Goal: Information Seeking & Learning: Learn about a topic

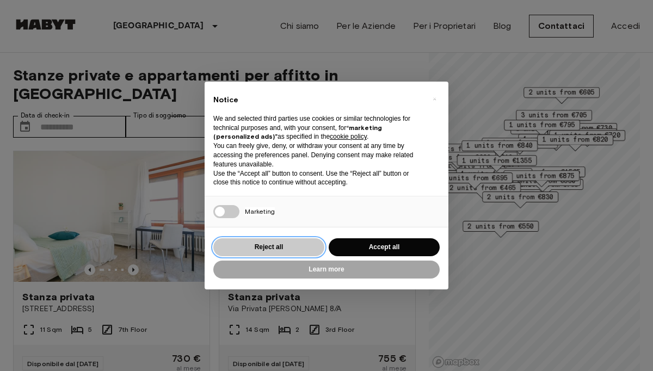
click at [283, 252] on button "Reject all" at bounding box center [268, 247] width 111 height 18
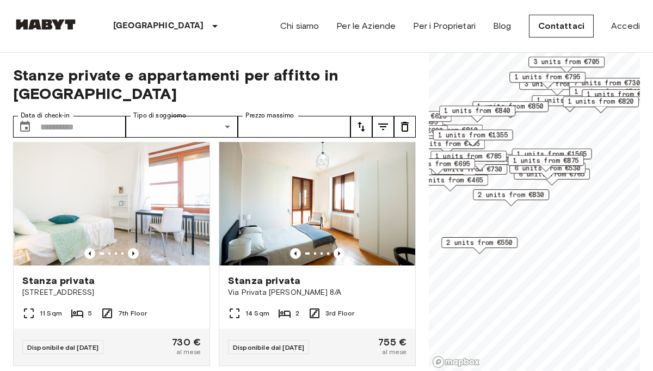
scroll to position [4, 0]
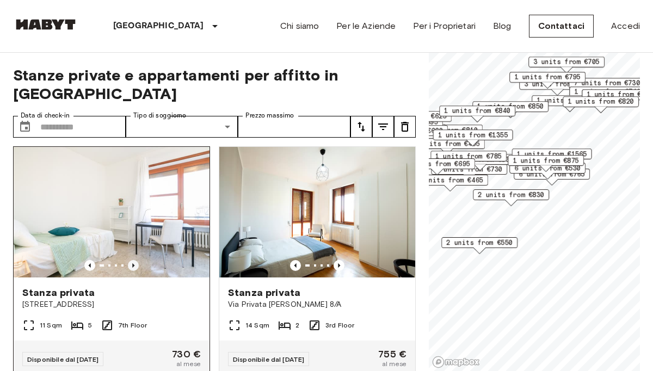
click at [131, 260] on icon "Previous image" at bounding box center [133, 265] width 11 height 11
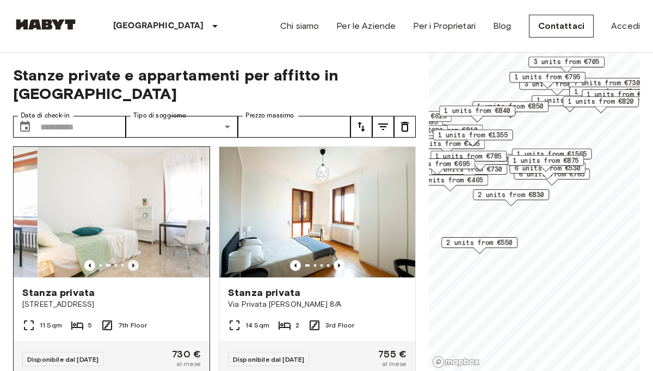
click at [131, 260] on icon "Previous image" at bounding box center [133, 265] width 11 height 11
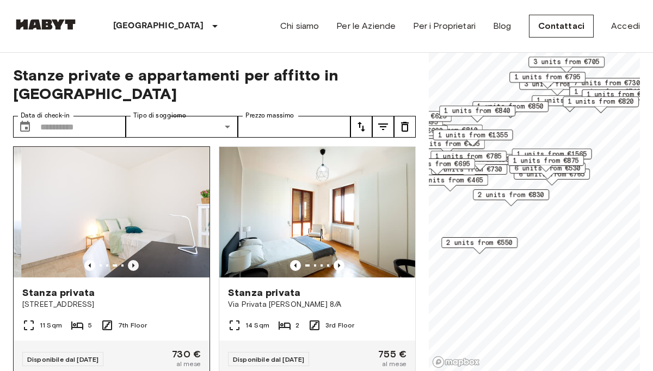
click at [131, 260] on icon "Previous image" at bounding box center [133, 265] width 11 height 11
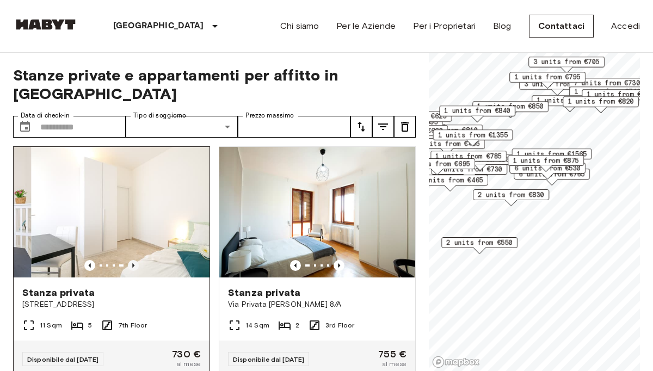
click at [131, 260] on icon "Previous image" at bounding box center [133, 265] width 11 height 11
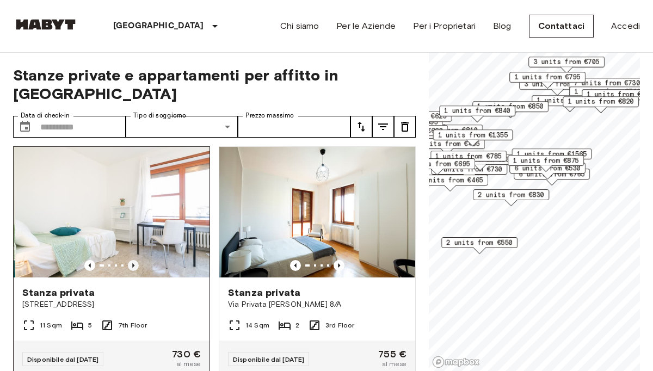
click at [131, 260] on icon "Previous image" at bounding box center [133, 265] width 11 height 11
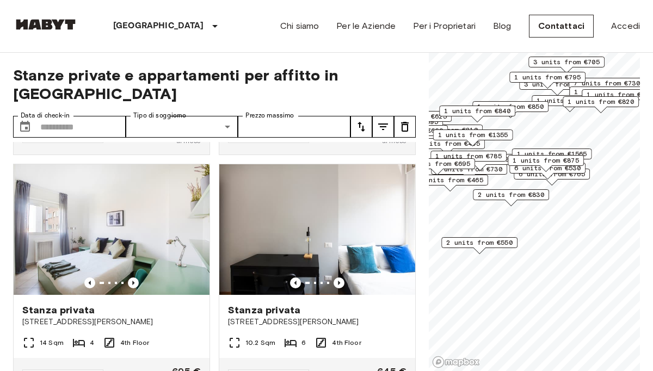
scroll to position [2149, 0]
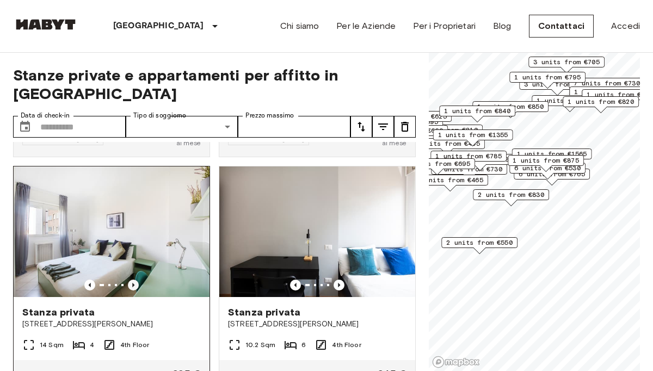
click at [134, 280] on icon "Previous image" at bounding box center [133, 285] width 11 height 11
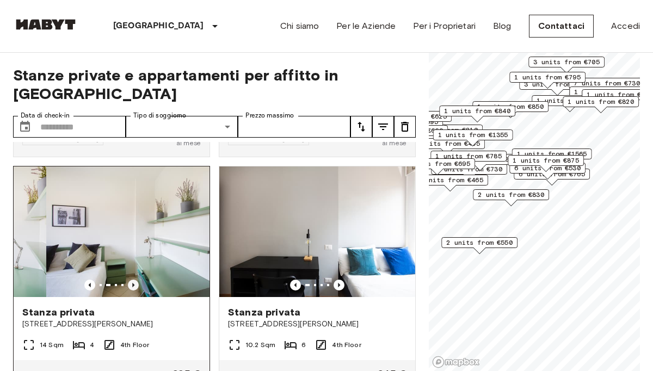
click at [134, 280] on icon "Previous image" at bounding box center [133, 285] width 11 height 11
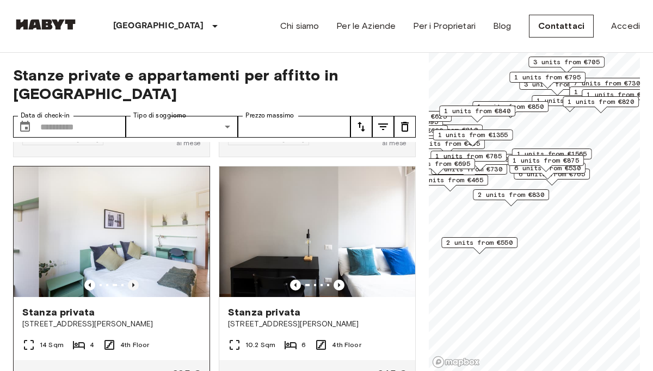
click at [134, 280] on icon "Previous image" at bounding box center [133, 285] width 11 height 11
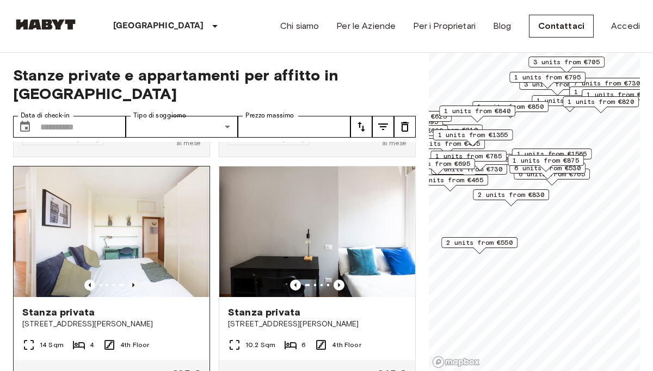
click at [134, 280] on icon "Previous image" at bounding box center [133, 285] width 11 height 11
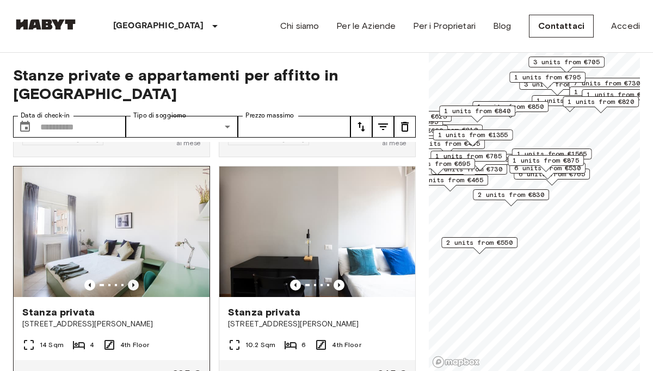
click at [134, 280] on icon "Previous image" at bounding box center [133, 285] width 11 height 11
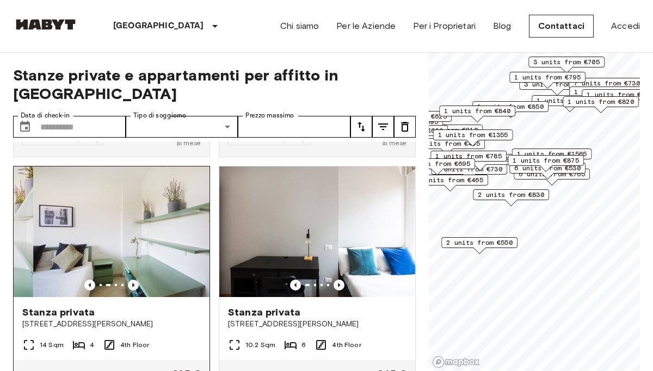
click at [134, 280] on icon "Previous image" at bounding box center [133, 285] width 11 height 11
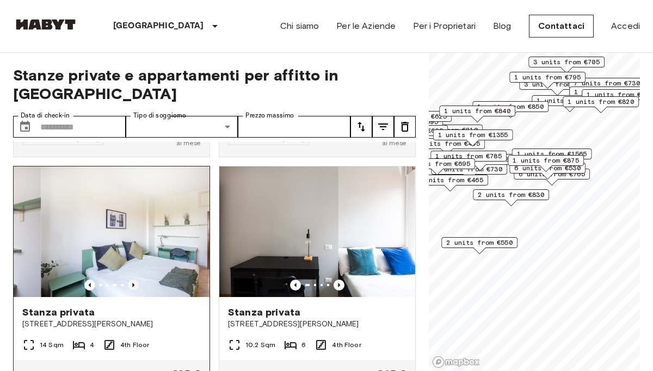
click at [134, 280] on icon "Previous image" at bounding box center [133, 285] width 11 height 11
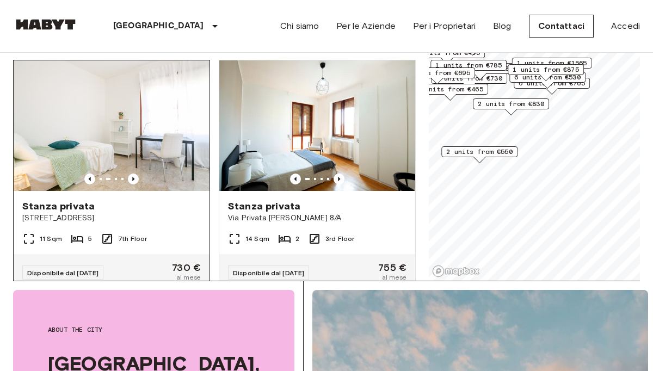
scroll to position [0, 0]
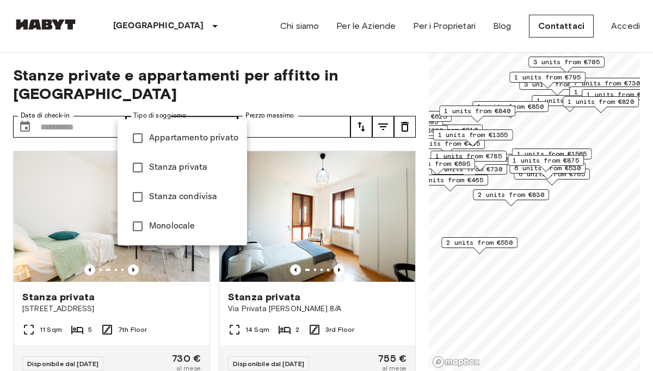
click at [160, 226] on span "Monolocale" at bounding box center [193, 226] width 89 height 13
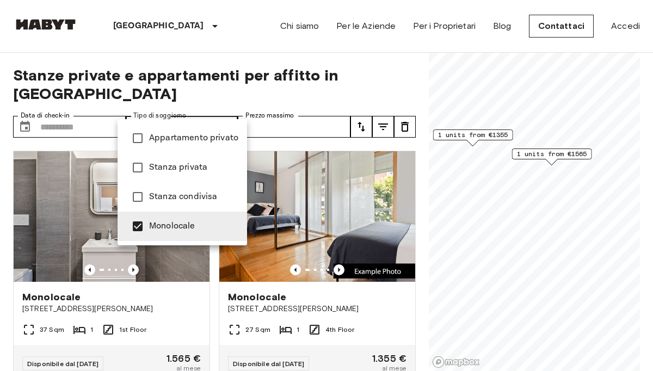
click at [391, 74] on div at bounding box center [326, 185] width 653 height 371
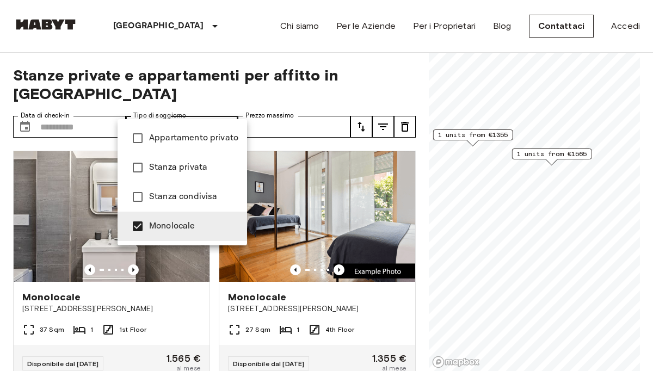
click at [193, 146] on li "Appartamento privato" at bounding box center [183, 138] width 130 height 29
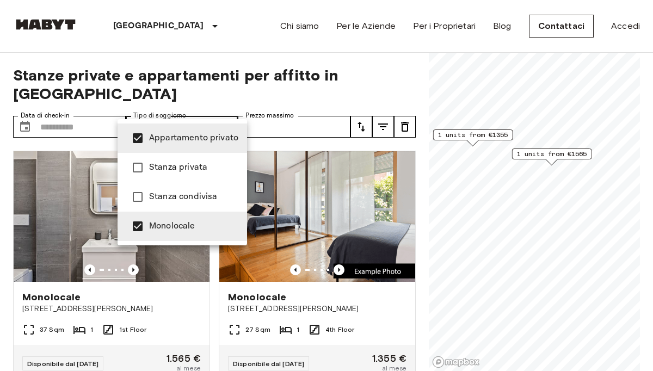
click at [193, 146] on li "Appartamento privato" at bounding box center [183, 138] width 130 height 29
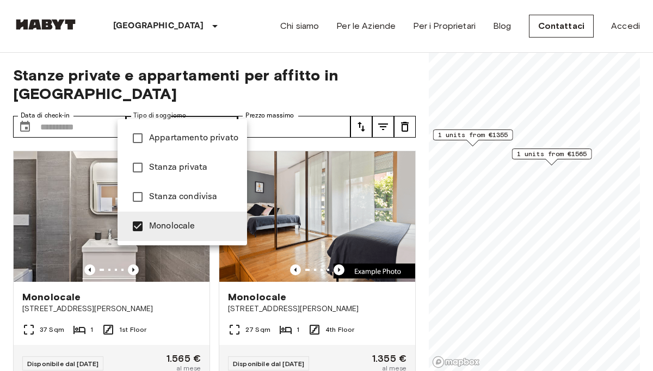
click at [193, 146] on li "Appartamento privato" at bounding box center [183, 138] width 130 height 29
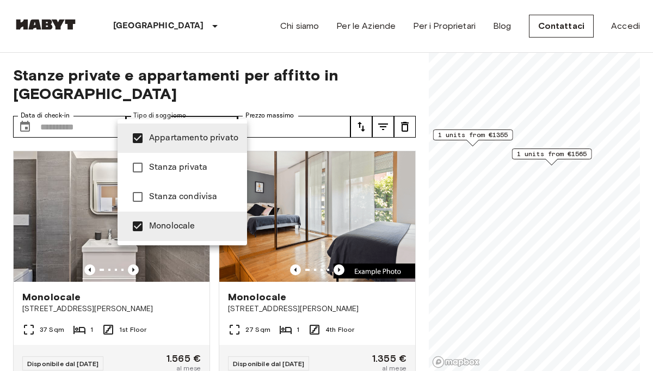
click at [168, 226] on span "Monolocale" at bounding box center [193, 226] width 89 height 13
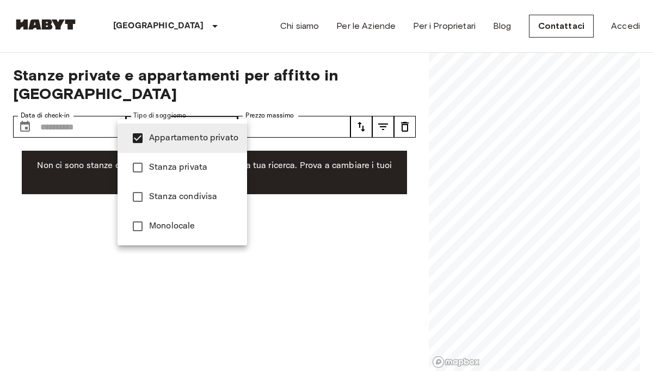
click at [186, 224] on span "Monolocale" at bounding box center [193, 226] width 89 height 13
type input "**********"
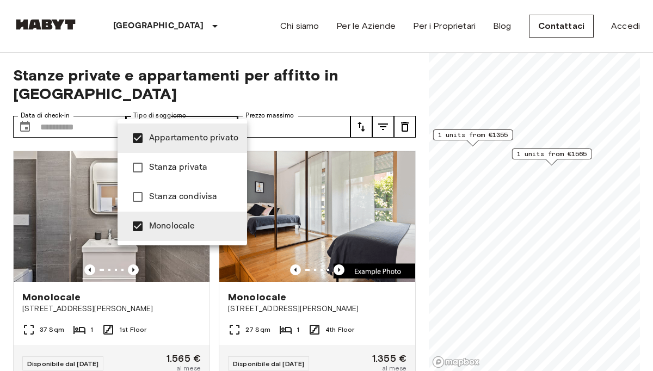
click at [338, 248] on div at bounding box center [326, 185] width 653 height 371
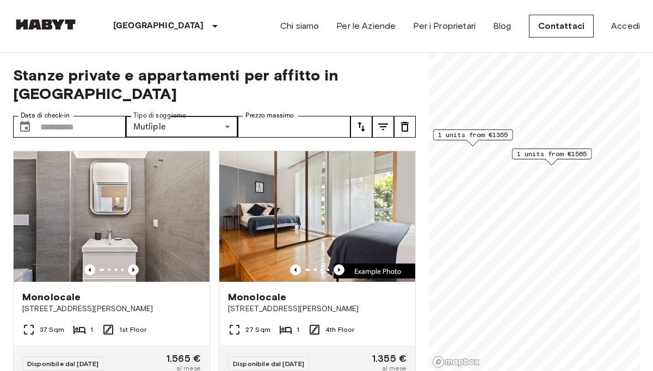
click at [338, 264] on icon "Previous image" at bounding box center [339, 269] width 11 height 11
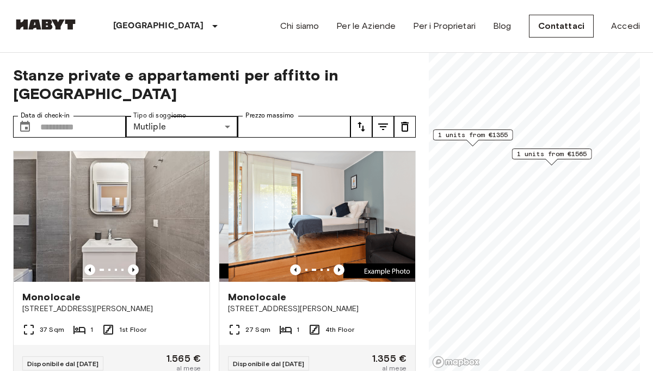
click at [338, 264] on icon "Previous image" at bounding box center [339, 269] width 11 height 11
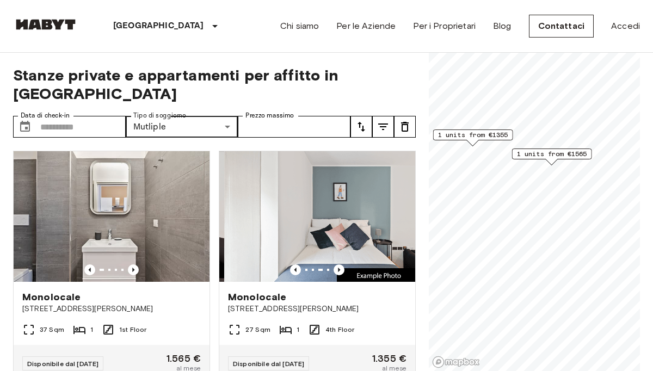
click at [338, 264] on icon "Previous image" at bounding box center [339, 269] width 11 height 11
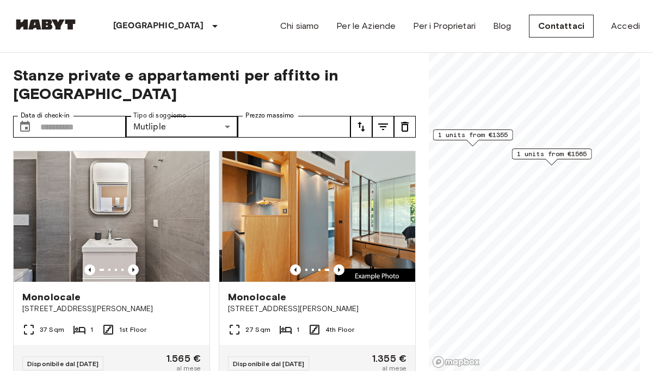
click at [338, 264] on icon "Previous image" at bounding box center [339, 269] width 11 height 11
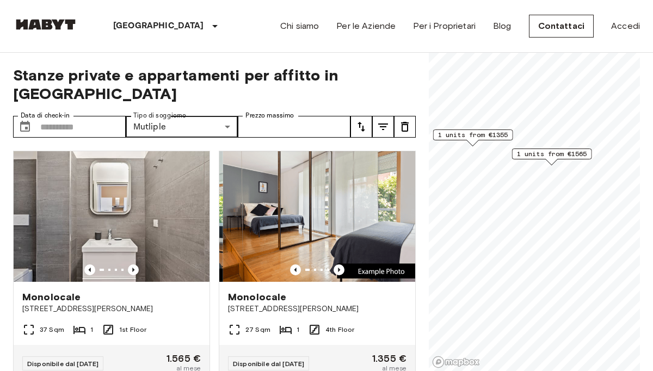
click at [338, 264] on icon "Previous image" at bounding box center [339, 269] width 11 height 11
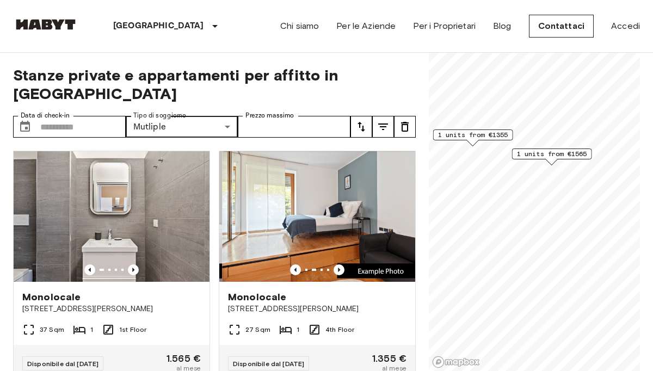
click at [338, 264] on icon "Previous image" at bounding box center [339, 269] width 11 height 11
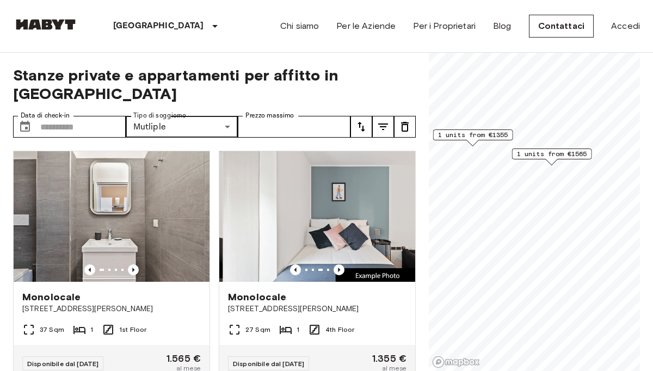
click at [338, 264] on icon "Previous image" at bounding box center [339, 269] width 11 height 11
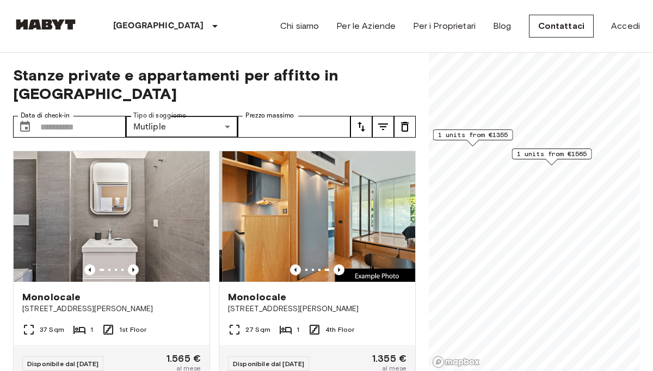
click at [338, 264] on icon "Previous image" at bounding box center [339, 269] width 11 height 11
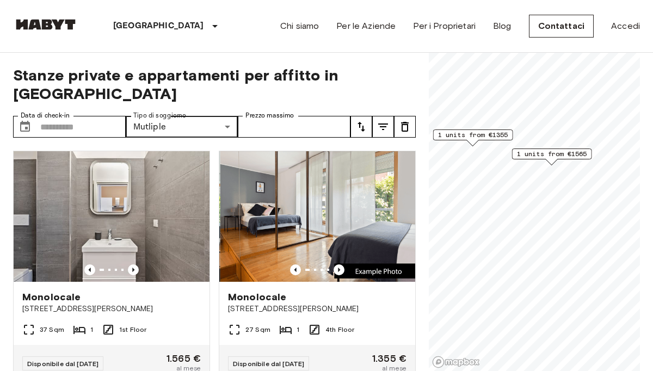
click at [338, 264] on icon "Previous image" at bounding box center [339, 269] width 11 height 11
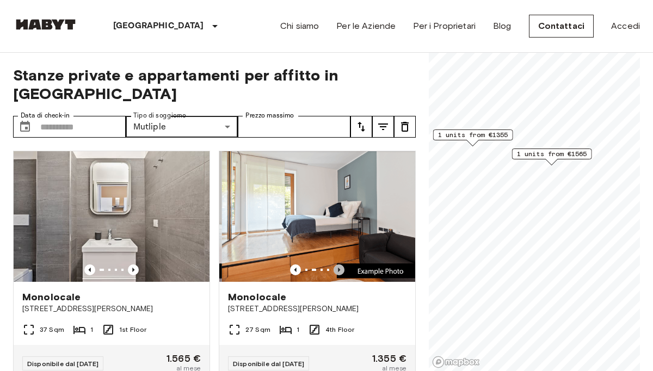
click at [338, 264] on icon "Previous image" at bounding box center [339, 269] width 11 height 11
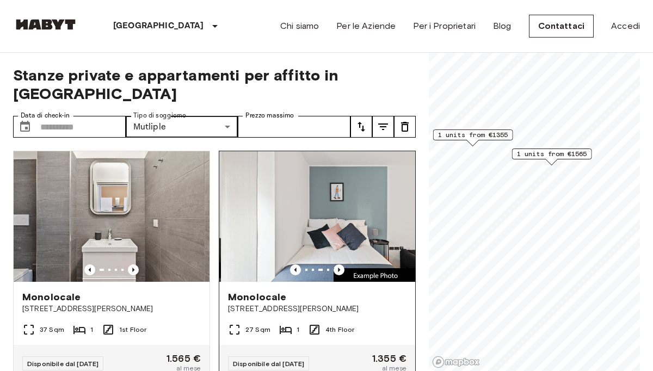
click at [343, 222] on img at bounding box center [319, 216] width 196 height 131
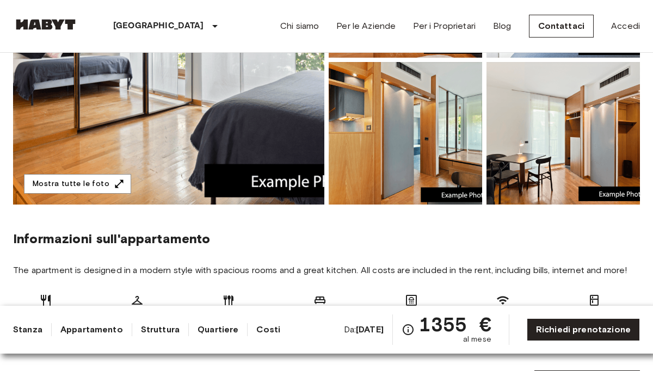
scroll to position [226, 0]
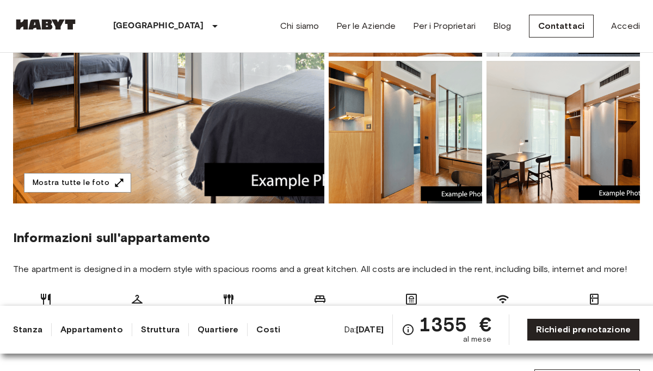
click at [623, 184] on img at bounding box center [562, 132] width 153 height 143
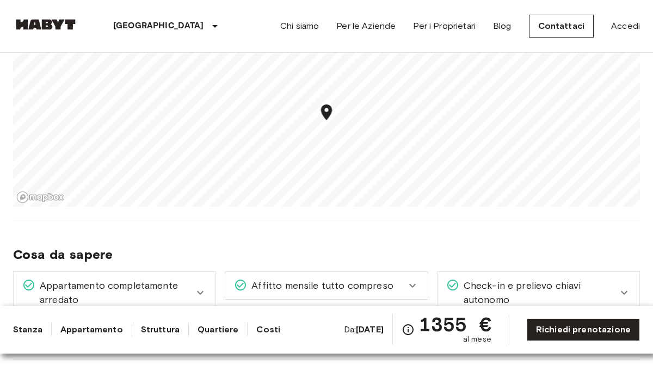
scroll to position [633, 0]
